Goal: Task Accomplishment & Management: Manage account settings

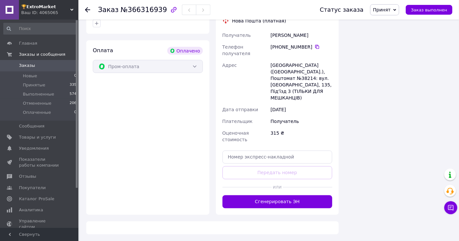
scroll to position [422, 0]
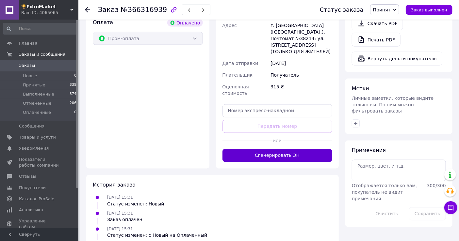
click at [235, 149] on button "Сгенерировать ЭН" at bounding box center [277, 155] width 110 height 13
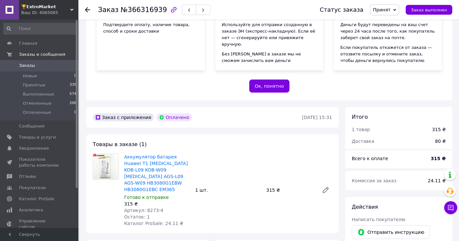
scroll to position [98, 0]
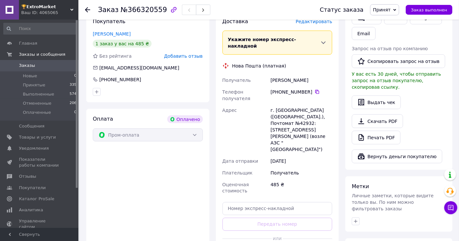
scroll to position [339, 0]
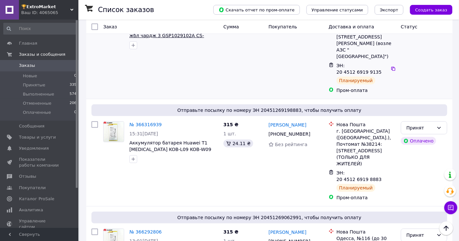
scroll to position [75, 0]
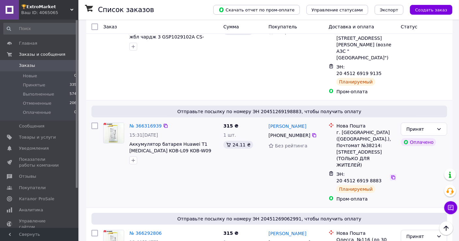
click at [391, 176] on icon at bounding box center [393, 178] width 4 height 4
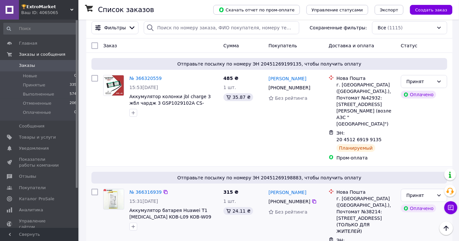
scroll to position [0, 0]
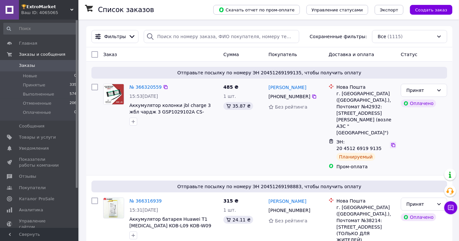
click at [390, 143] on icon at bounding box center [392, 145] width 5 height 5
